Goal: Task Accomplishment & Management: Use online tool/utility

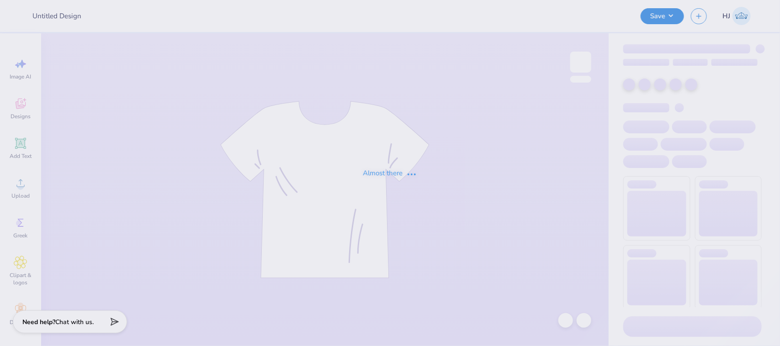
type input "Baby tees for Lambda Theta Alpha"
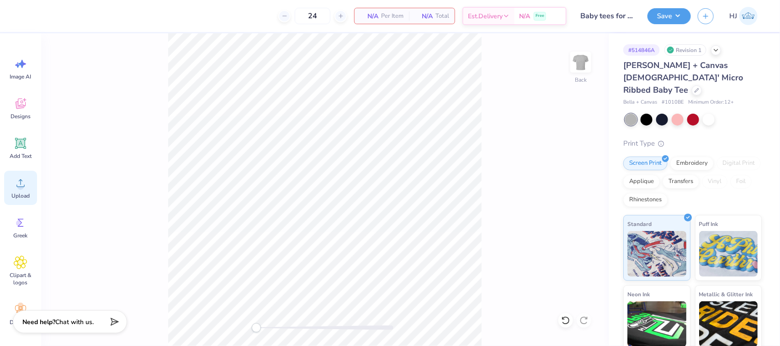
click at [25, 185] on icon at bounding box center [21, 183] width 14 height 14
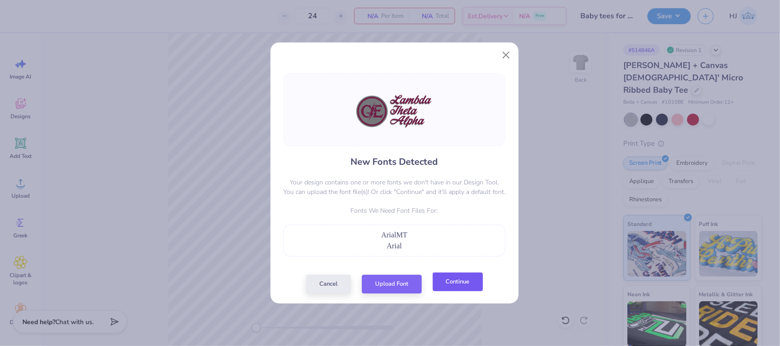
click at [453, 281] on button "Continue" at bounding box center [458, 282] width 50 height 19
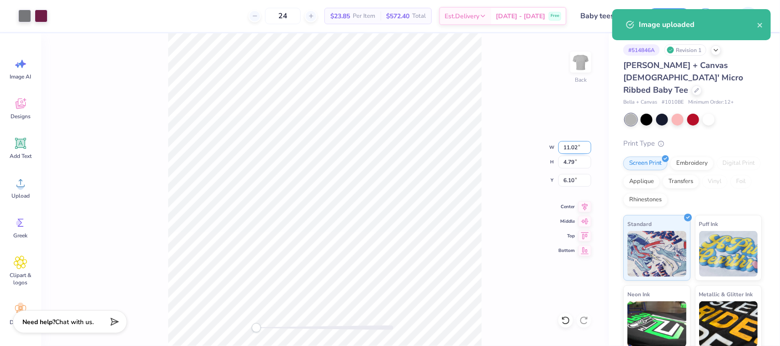
click at [567, 149] on input "11.02" at bounding box center [574, 147] width 33 height 13
type input "8"
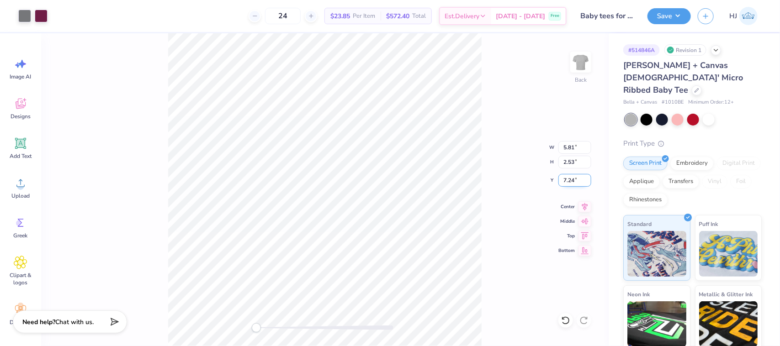
click at [569, 180] on input "7.24" at bounding box center [574, 180] width 33 height 13
type input "3"
click at [24, 12] on div at bounding box center [24, 15] width 13 height 13
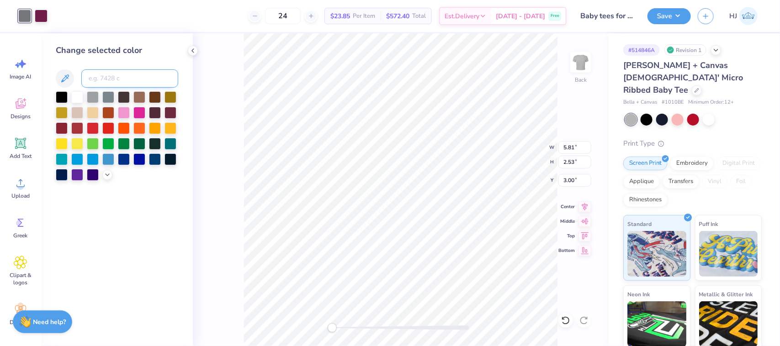
click at [115, 72] on input at bounding box center [129, 78] width 97 height 18
type input "430"
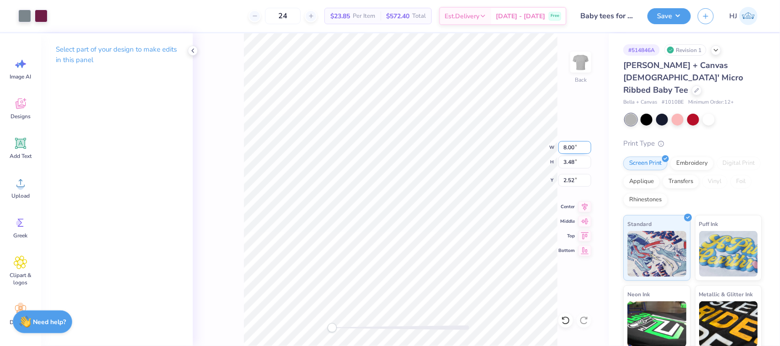
click at [571, 147] on input "8.00" at bounding box center [574, 147] width 33 height 13
click at [569, 180] on input "2.52" at bounding box center [574, 180] width 33 height 13
type input "3"
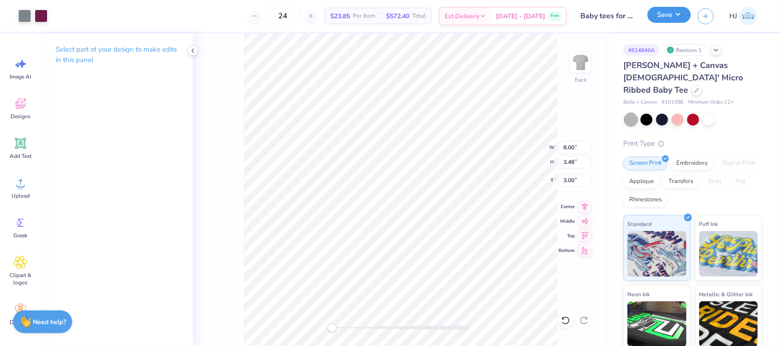
click at [679, 17] on button "Save" at bounding box center [668, 15] width 43 height 16
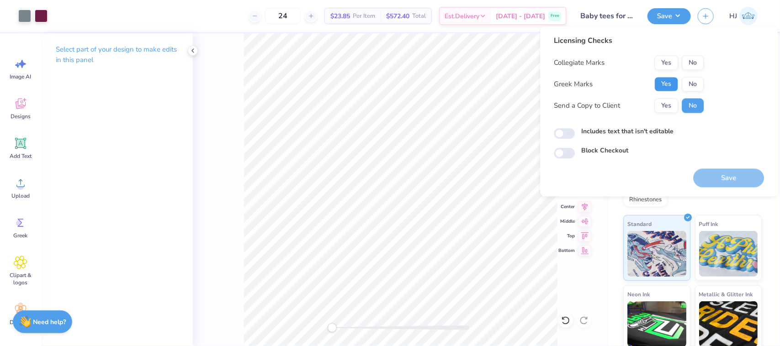
click at [663, 81] on button "Yes" at bounding box center [667, 84] width 24 height 15
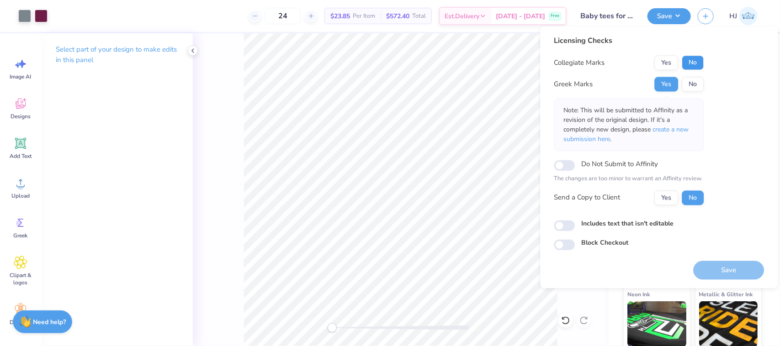
click at [684, 62] on button "No" at bounding box center [693, 63] width 22 height 15
click at [722, 273] on button "Save" at bounding box center [728, 270] width 71 height 19
click at [684, 13] on button "Save" at bounding box center [668, 15] width 43 height 16
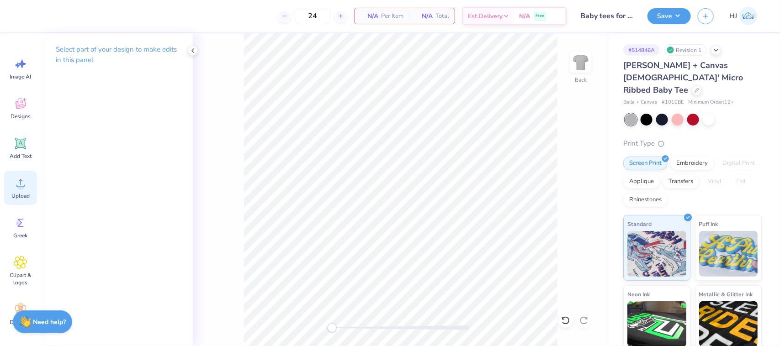
click at [22, 192] on span "Upload" at bounding box center [20, 195] width 18 height 7
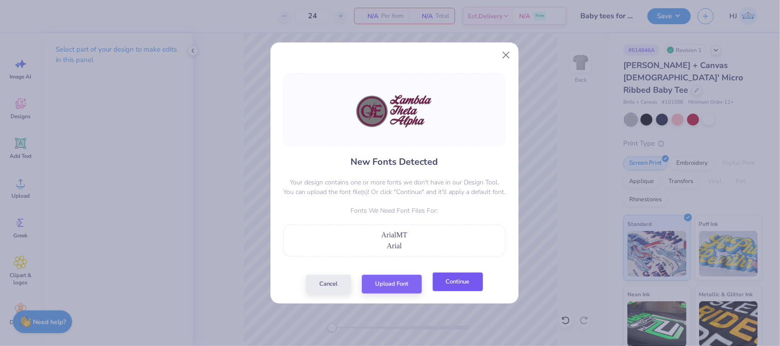
click at [450, 288] on button "Continue" at bounding box center [458, 282] width 50 height 19
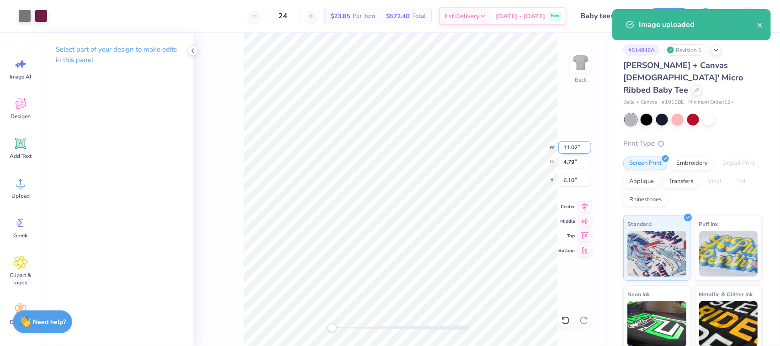
click at [572, 147] on input "11.02" at bounding box center [574, 147] width 33 height 13
type input "8"
click at [579, 184] on input "6.10" at bounding box center [574, 180] width 33 height 13
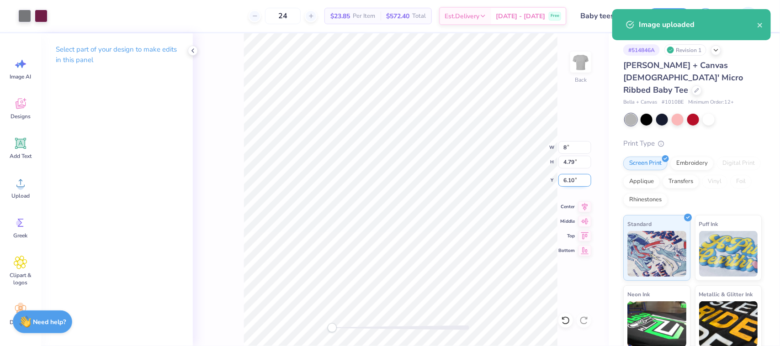
click at [579, 184] on input "6.10" at bounding box center [574, 180] width 33 height 13
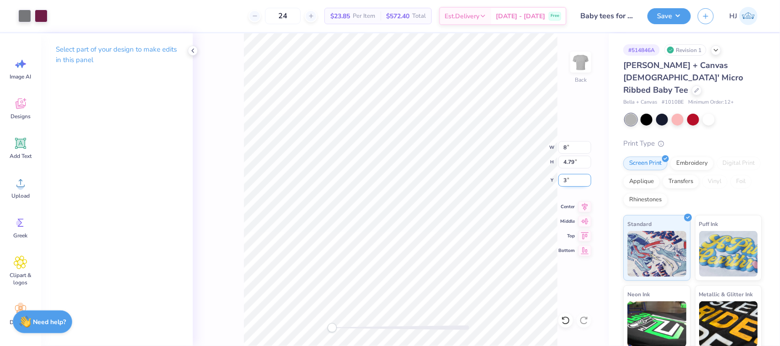
type input "3"
click at [681, 15] on button "Save" at bounding box center [668, 15] width 43 height 16
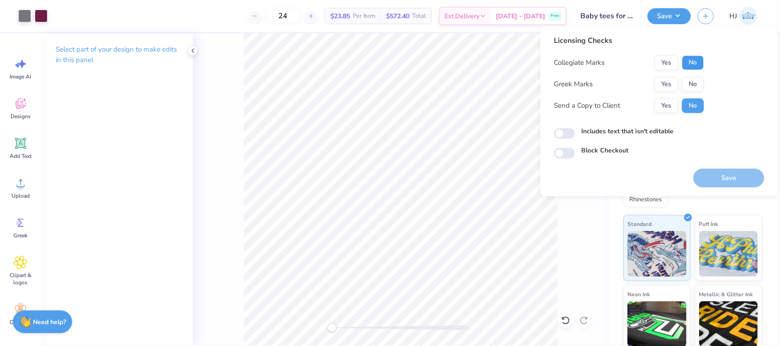
click at [686, 63] on button "No" at bounding box center [693, 63] width 22 height 15
click at [668, 78] on button "Yes" at bounding box center [667, 84] width 24 height 15
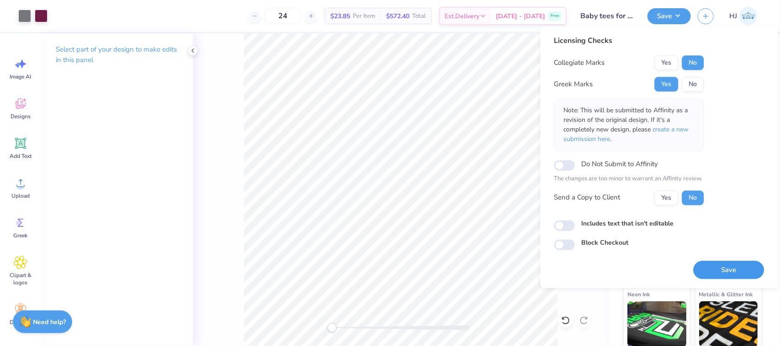
click at [729, 271] on button "Save" at bounding box center [728, 270] width 71 height 19
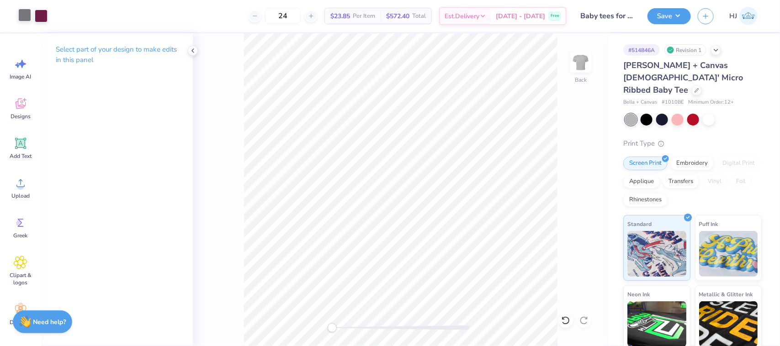
click at [23, 12] on div at bounding box center [24, 15] width 13 height 13
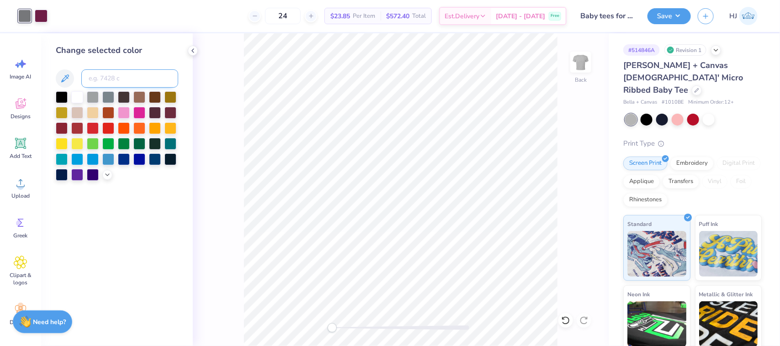
click at [129, 74] on input at bounding box center [129, 78] width 97 height 18
type input "430"
click at [677, 14] on button "Save" at bounding box center [668, 15] width 43 height 16
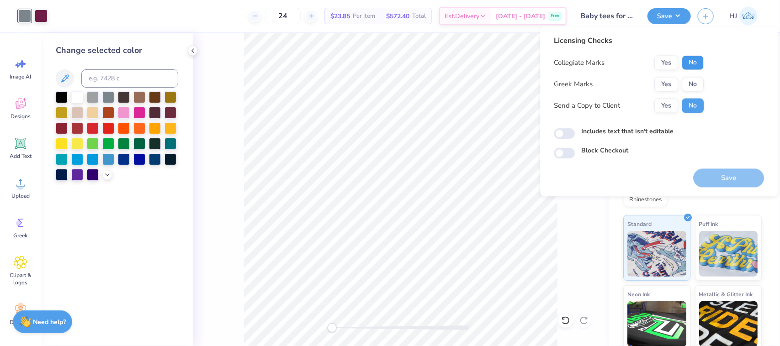
click at [688, 62] on button "No" at bounding box center [693, 63] width 22 height 15
click at [663, 85] on button "Yes" at bounding box center [667, 84] width 24 height 15
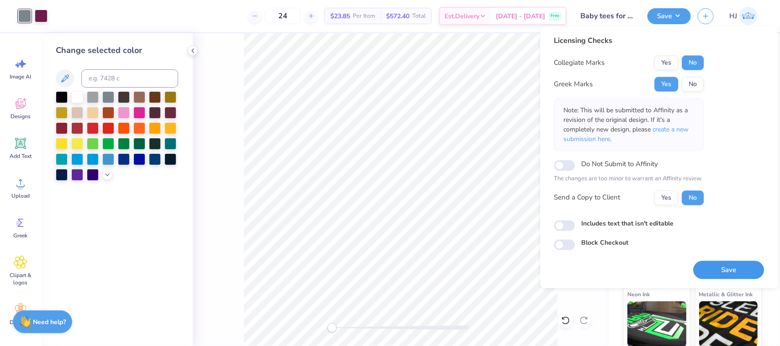
click at [718, 268] on button "Save" at bounding box center [728, 270] width 71 height 19
